Goal: Information Seeking & Learning: Learn about a topic

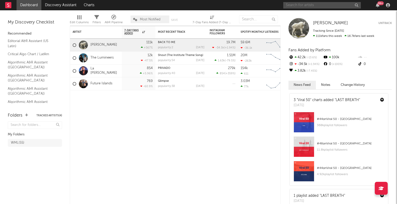
click at [310, 4] on input "text" at bounding box center [322, 5] width 78 height 6
click at [307, 6] on input "[PERSON_NAME]" at bounding box center [322, 5] width 78 height 6
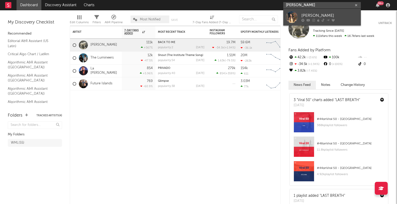
type input "[PERSON_NAME]"
click at [291, 17] on div at bounding box center [292, 17] width 12 height 12
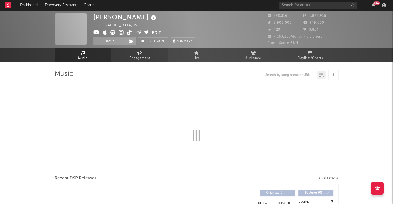
click at [147, 56] on span "Engagement" at bounding box center [139, 58] width 21 height 6
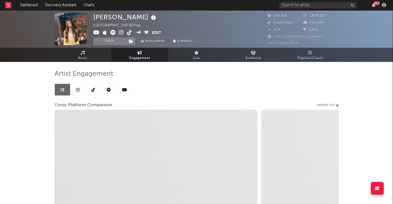
select select "1w"
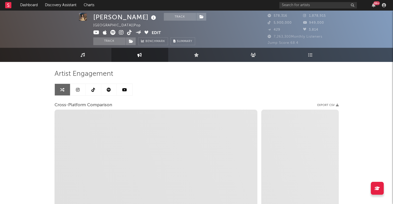
scroll to position [1, 0]
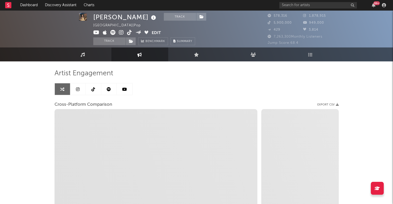
select select "1m"
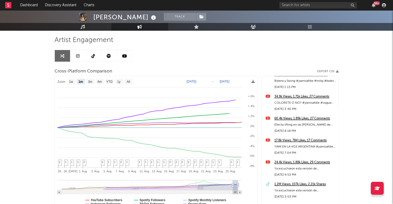
scroll to position [782, 0]
